Goal: Find specific page/section: Find specific page/section

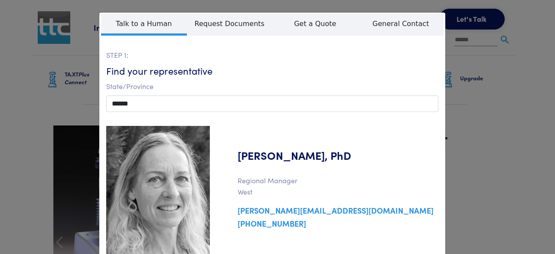
select select "**"
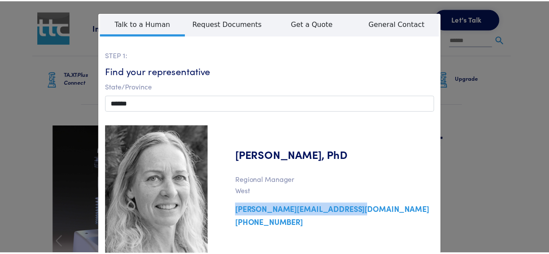
scroll to position [87, 0]
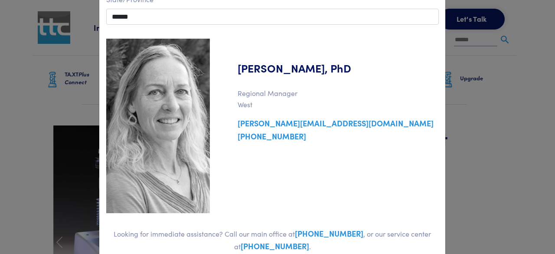
click at [13, 92] on div "**********" at bounding box center [277, 127] width 555 height 254
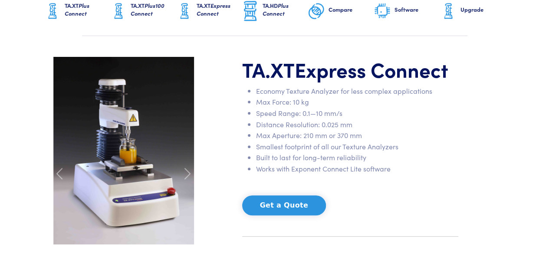
scroll to position [90, 0]
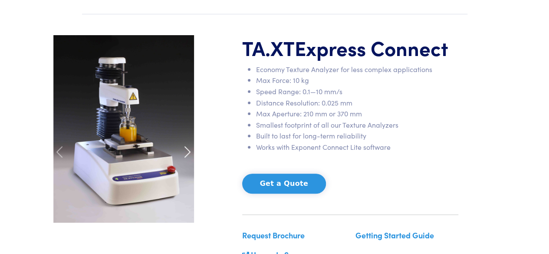
click at [186, 154] on span at bounding box center [187, 152] width 14 height 14
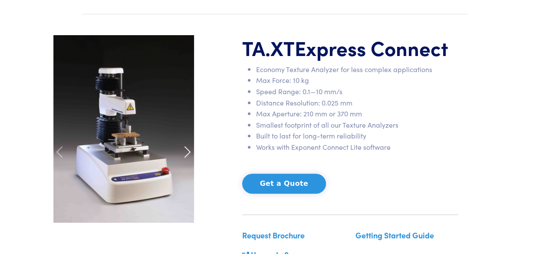
click at [186, 154] on span at bounding box center [187, 152] width 14 height 14
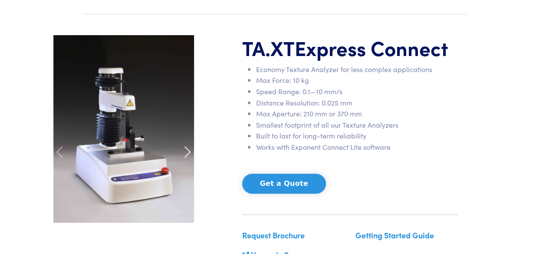
click at [186, 154] on span at bounding box center [187, 152] width 14 height 14
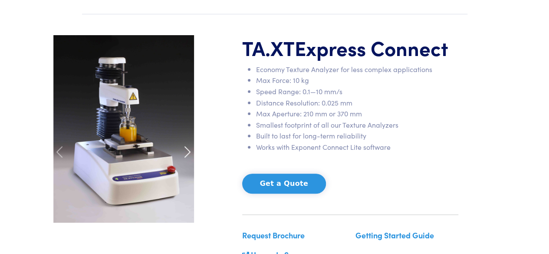
click at [186, 154] on span at bounding box center [187, 152] width 14 height 14
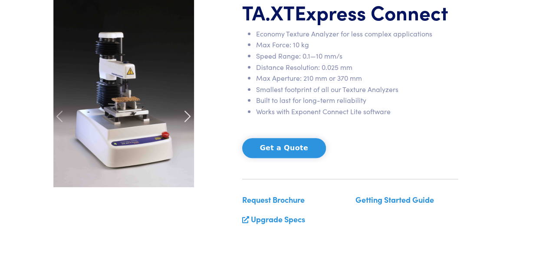
scroll to position [126, 0]
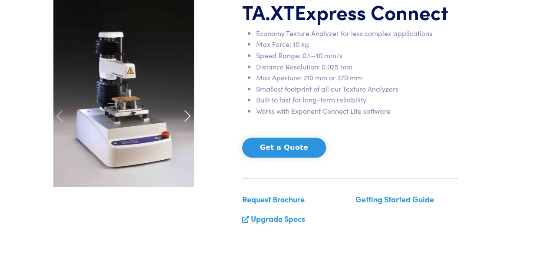
click at [186, 113] on span at bounding box center [187, 116] width 14 height 14
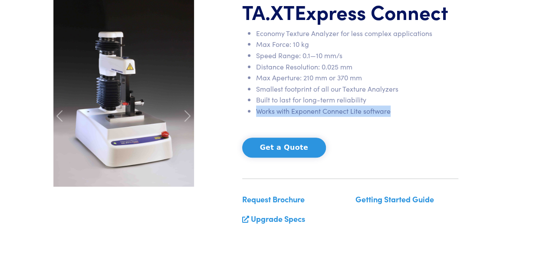
drag, startPoint x: 392, startPoint y: 110, endPoint x: 258, endPoint y: 114, distance: 134.1
click at [258, 114] on li "Works with Exponent Connect Lite software" at bounding box center [357, 110] width 202 height 11
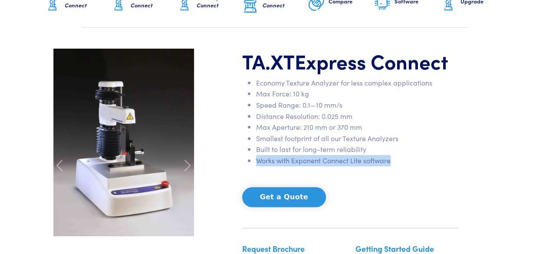
scroll to position [82, 0]
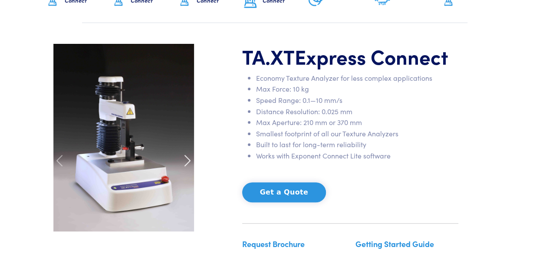
click at [188, 159] on span at bounding box center [187, 161] width 14 height 14
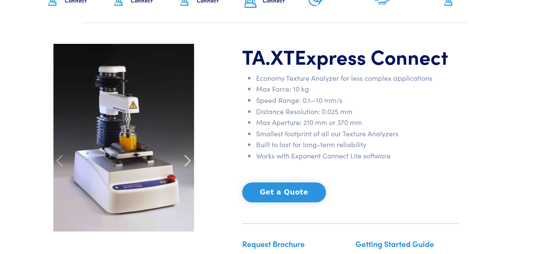
click at [186, 159] on span at bounding box center [187, 161] width 14 height 14
